Goal: Information Seeking & Learning: Learn about a topic

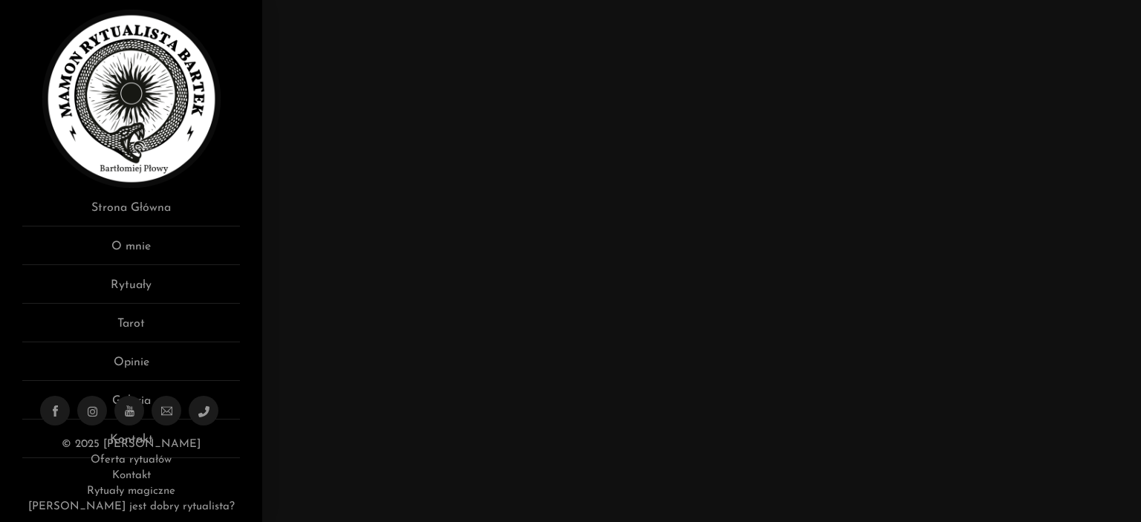
scroll to position [36, 0]
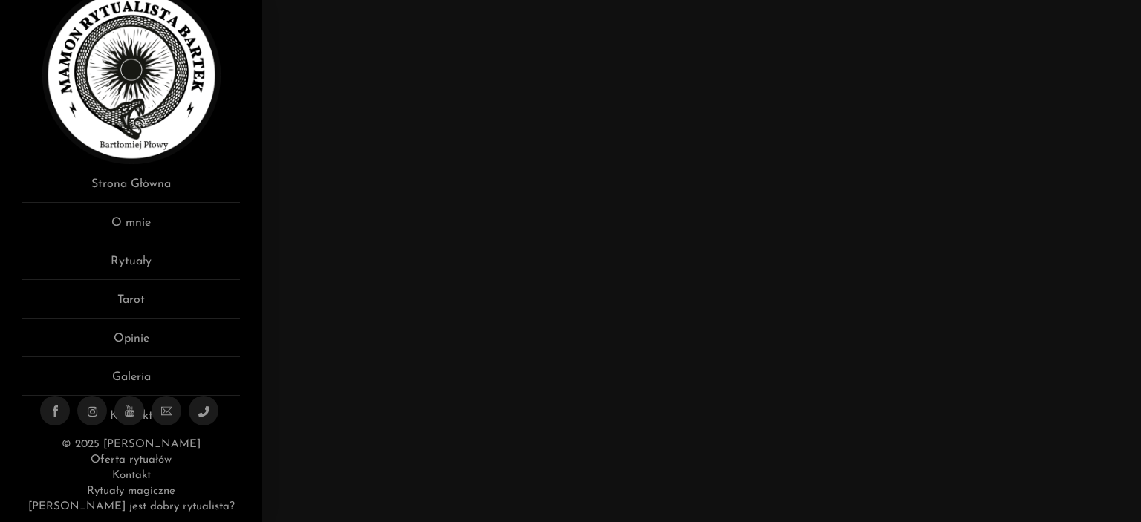
click at [135, 478] on link "Kontakt" at bounding box center [131, 475] width 39 height 11
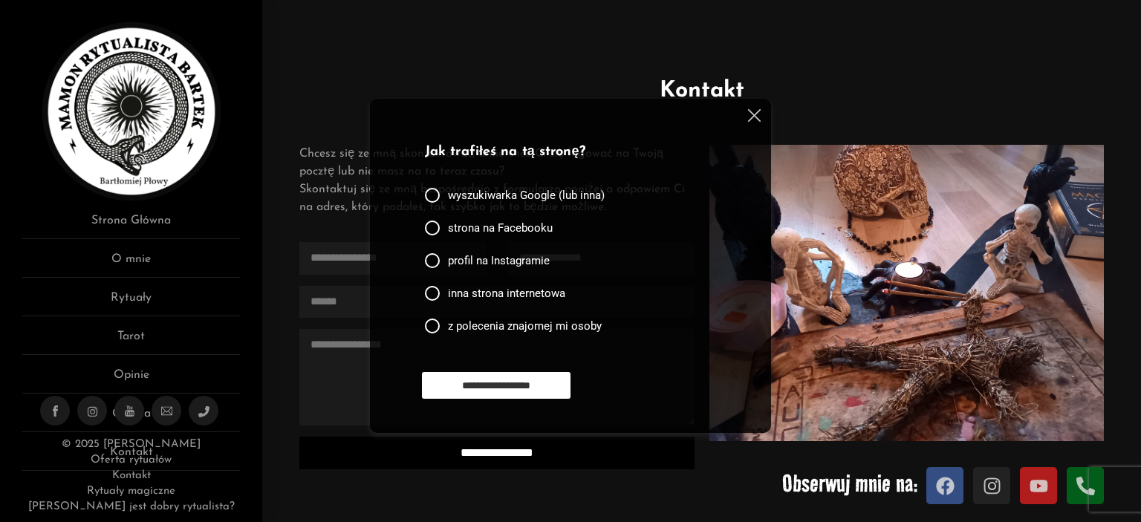
click at [753, 114] on img at bounding box center [754, 115] width 13 height 13
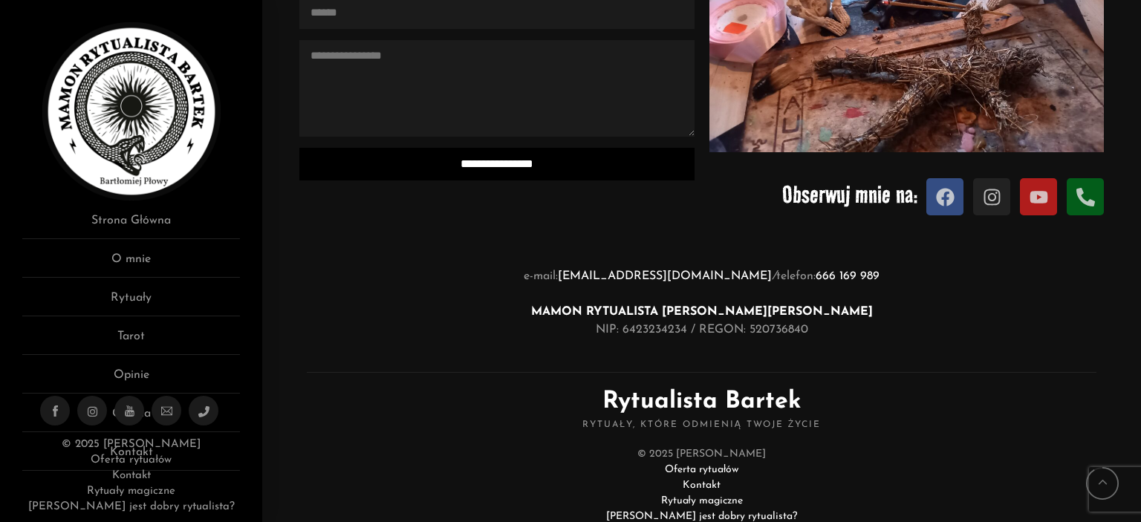
scroll to position [335, 0]
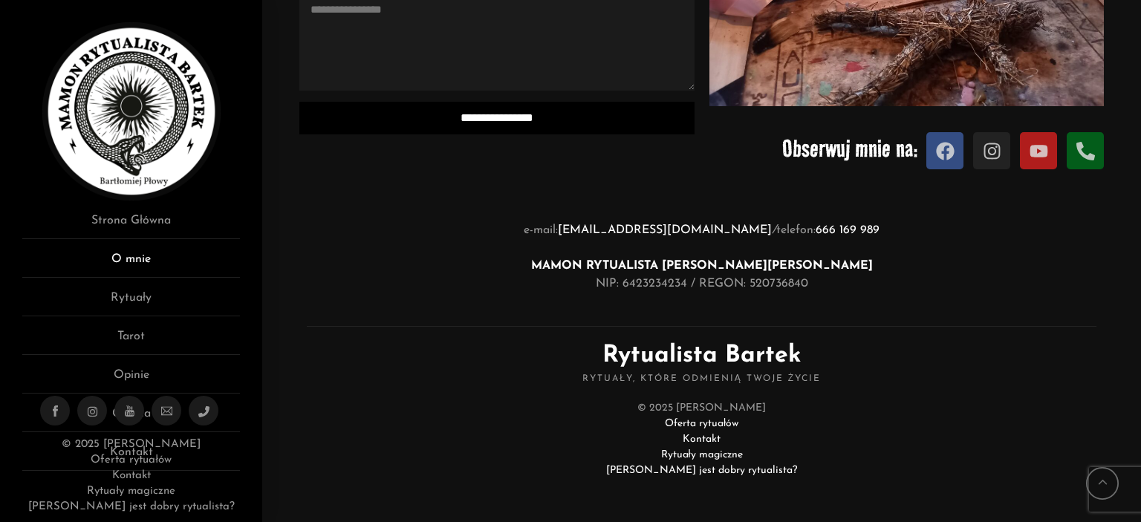
click at [134, 258] on link "O mnie" at bounding box center [131, 263] width 218 height 27
click at [137, 297] on link "Rytuały" at bounding box center [131, 302] width 218 height 27
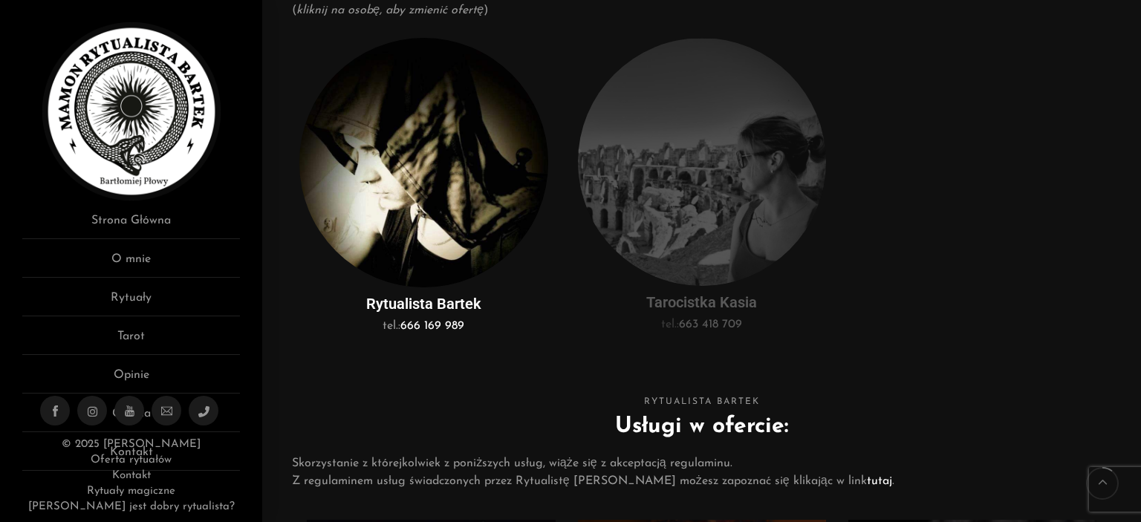
scroll to position [372, 0]
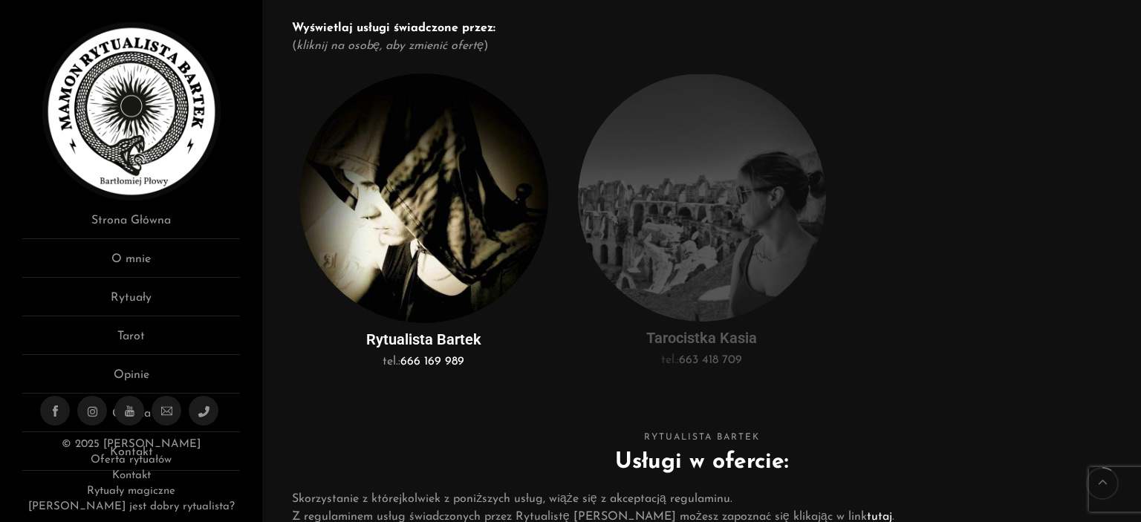
click at [407, 213] on img at bounding box center [423, 199] width 248 height 250
click at [416, 187] on img at bounding box center [423, 199] width 248 height 250
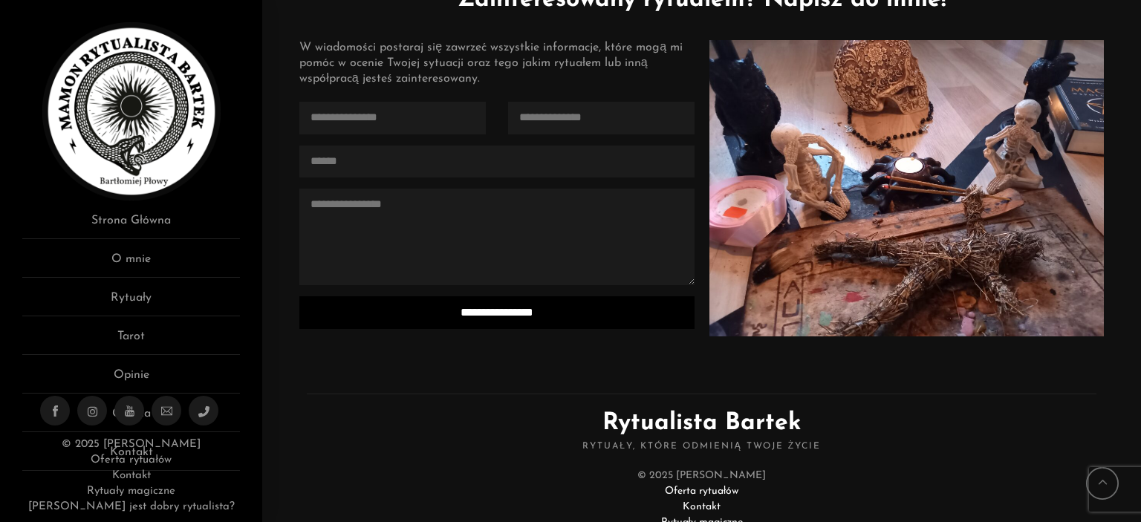
scroll to position [3841, 0]
